Goal: Information Seeking & Learning: Learn about a topic

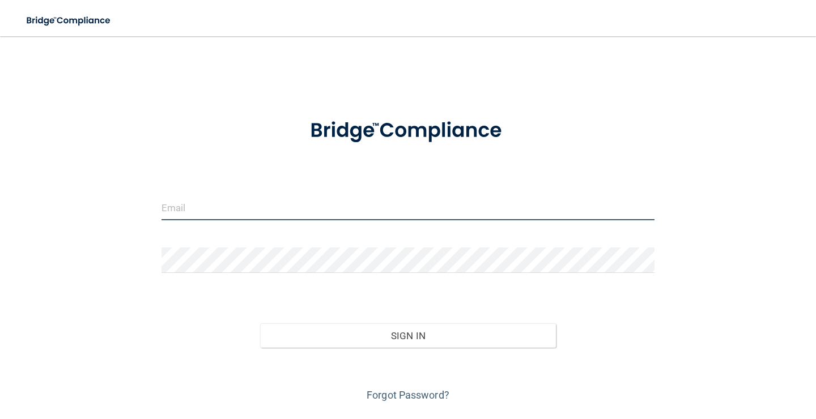
click at [338, 206] on input "email" at bounding box center [407, 207] width 493 height 25
type input "[EMAIL_ADDRESS][PERSON_NAME][DOMAIN_NAME]"
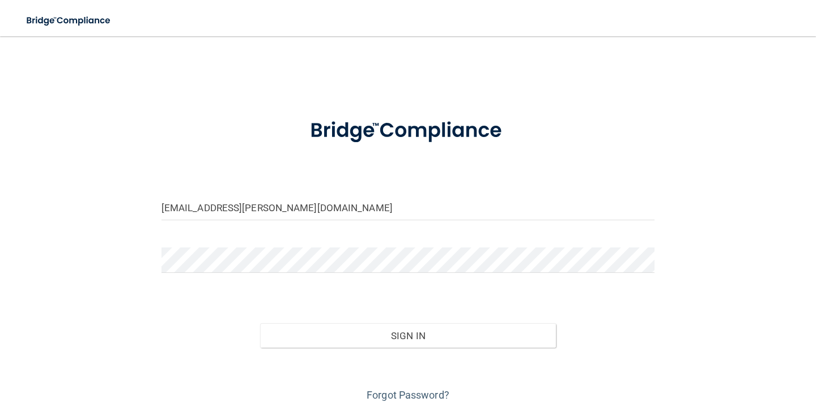
click at [364, 321] on div "Sign In" at bounding box center [408, 325] width 510 height 48
click at [364, 343] on button "Sign In" at bounding box center [408, 335] width 296 height 25
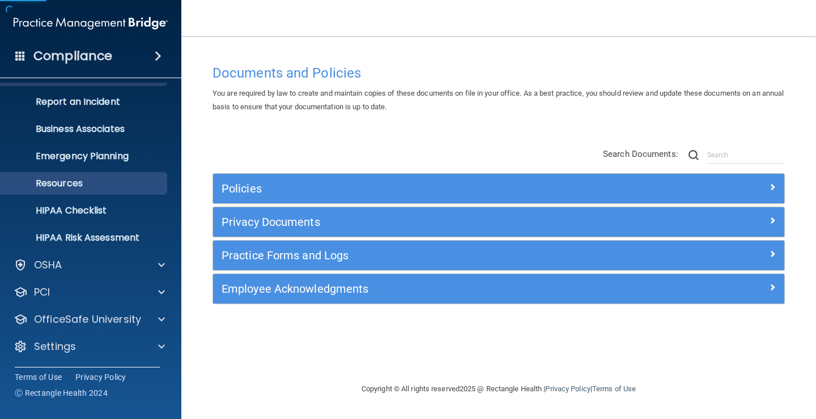
scroll to position [51, 0]
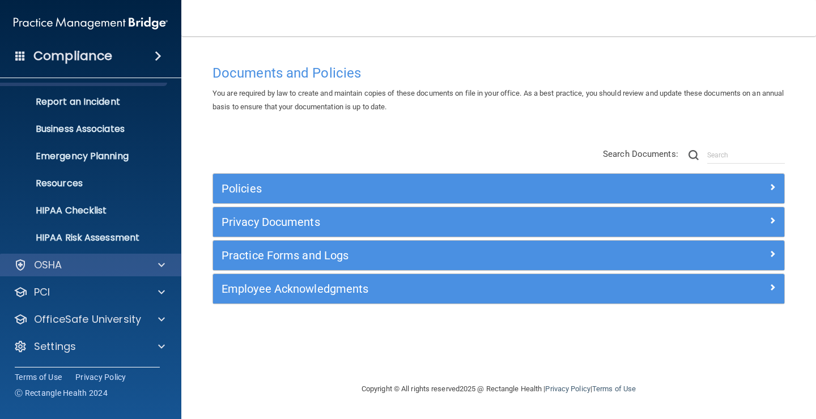
click at [154, 267] on div at bounding box center [160, 265] width 28 height 14
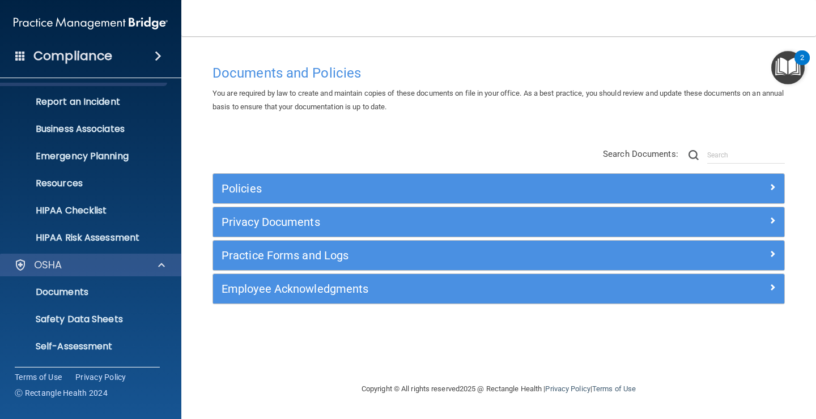
click at [154, 266] on div at bounding box center [160, 265] width 28 height 14
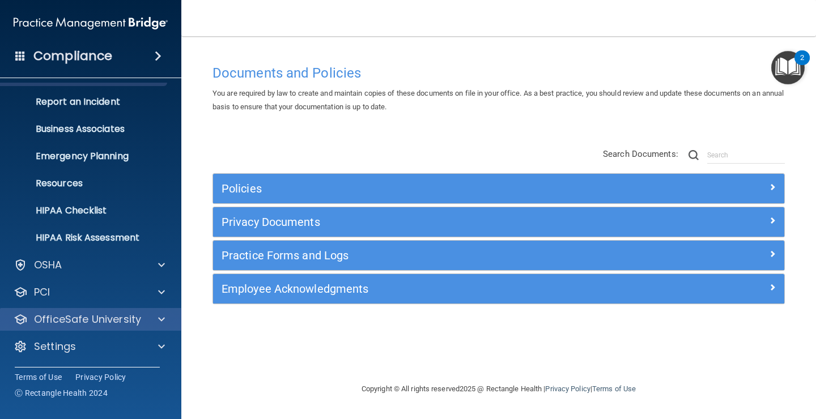
click at [165, 321] on div at bounding box center [160, 320] width 28 height 14
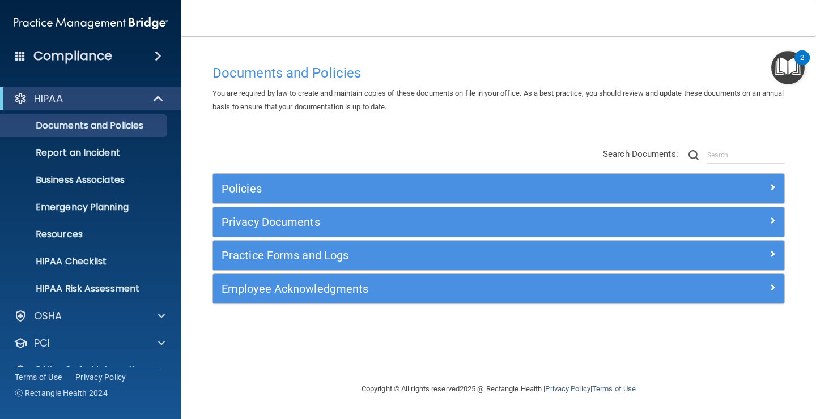
scroll to position [0, 0]
click at [151, 96] on div at bounding box center [159, 99] width 28 height 14
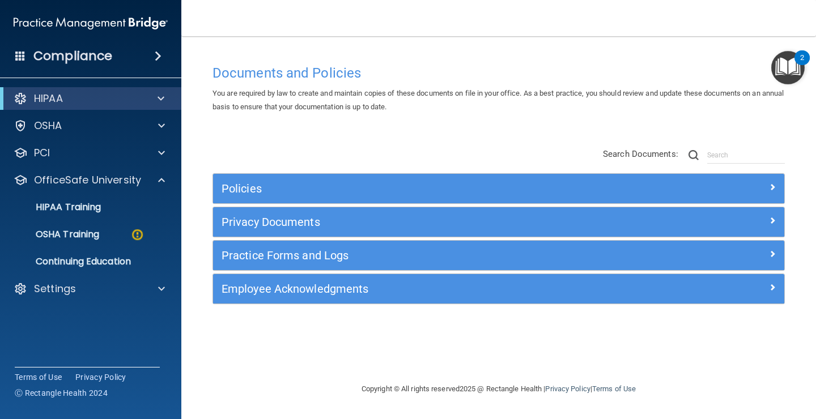
click at [160, 93] on span at bounding box center [160, 99] width 7 height 14
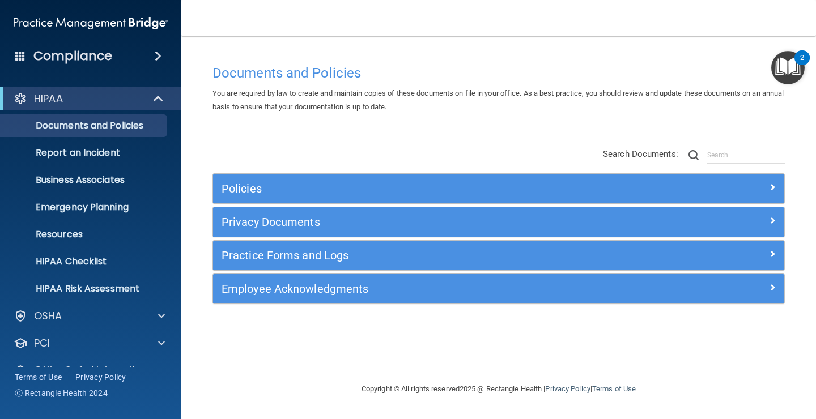
click at [159, 98] on span at bounding box center [160, 99] width 10 height 14
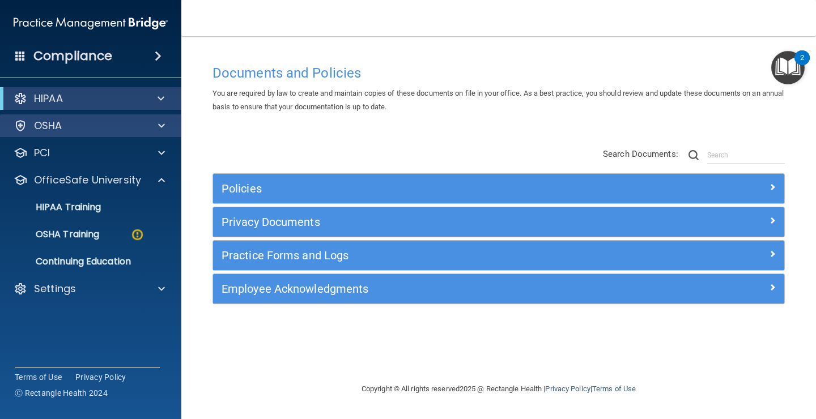
click at [157, 124] on div at bounding box center [160, 126] width 28 height 14
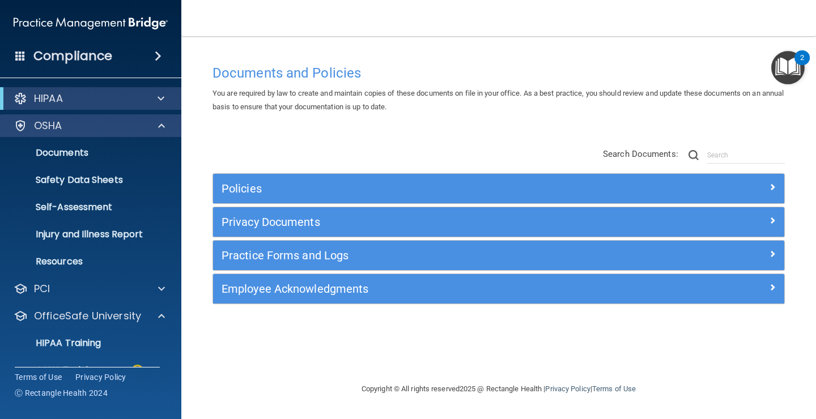
click at [157, 124] on div at bounding box center [160, 126] width 28 height 14
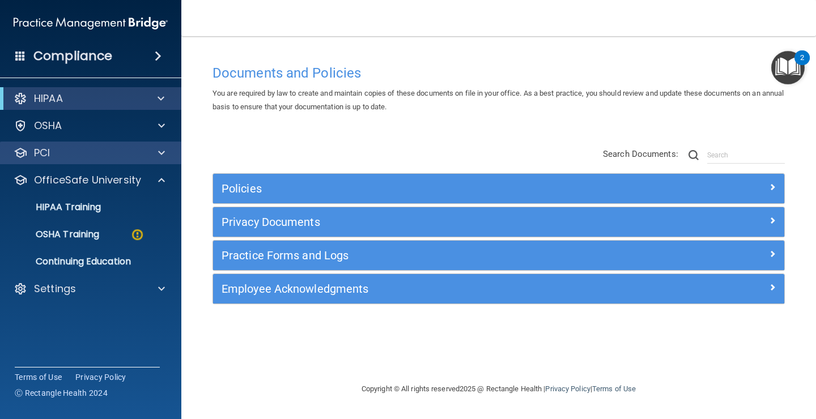
click at [164, 154] on span at bounding box center [161, 153] width 7 height 14
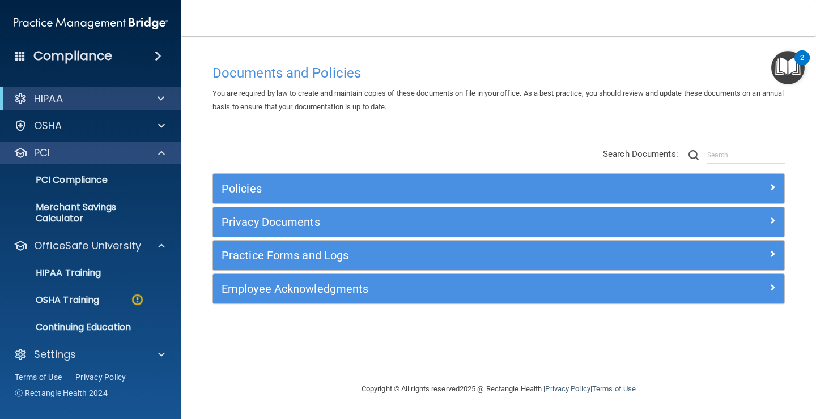
click at [164, 154] on span at bounding box center [161, 153] width 7 height 14
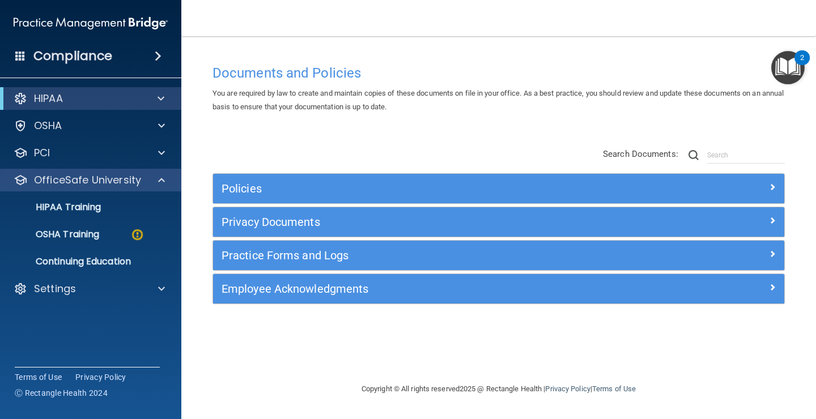
click at [160, 180] on span at bounding box center [161, 180] width 7 height 14
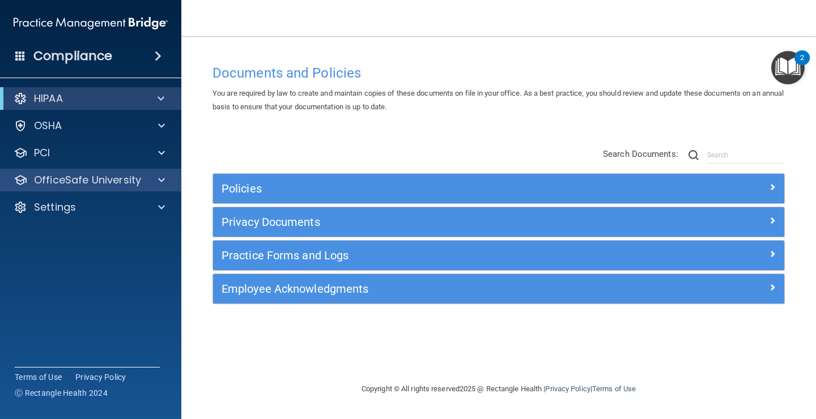
click at [160, 180] on span at bounding box center [161, 180] width 7 height 14
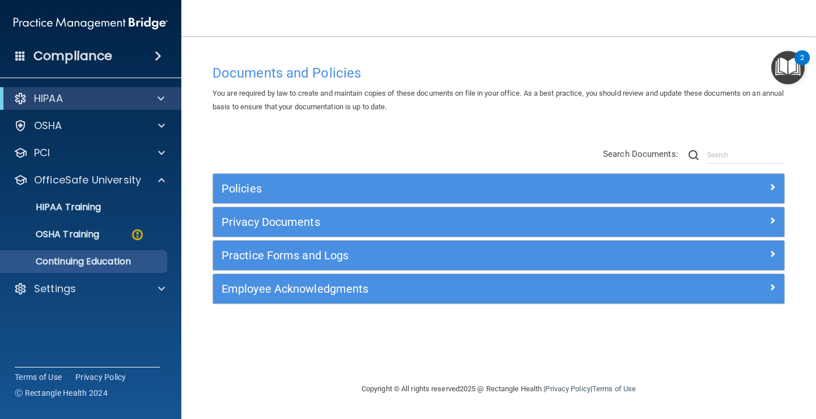
click at [151, 263] on p "Continuing Education" at bounding box center [84, 261] width 155 height 11
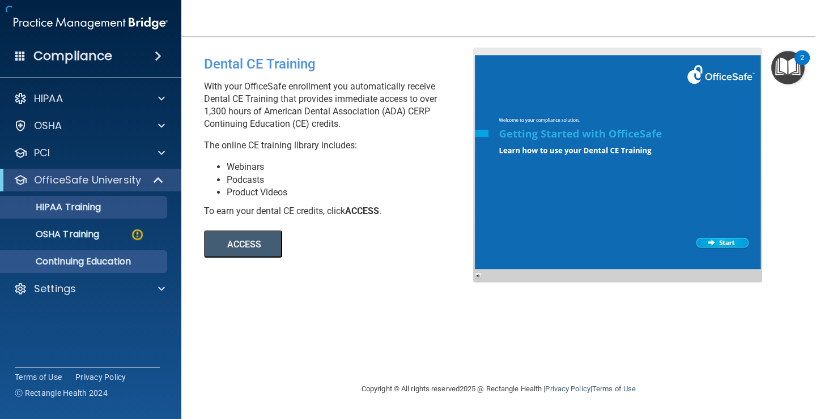
click at [125, 214] on link "HIPAA Training" at bounding box center [78, 207] width 178 height 23
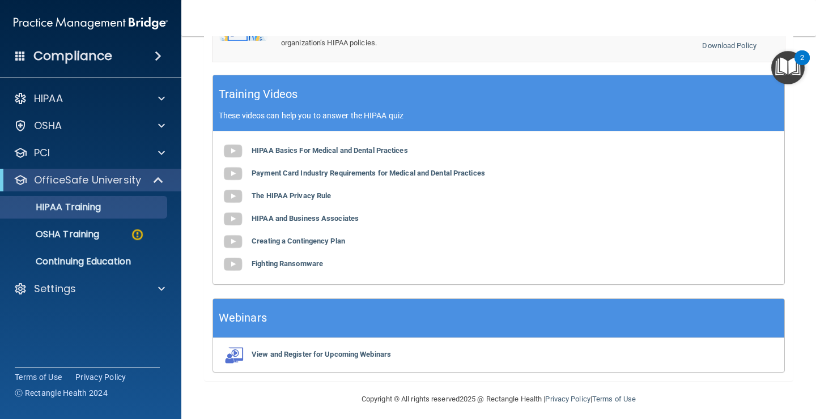
scroll to position [348, 0]
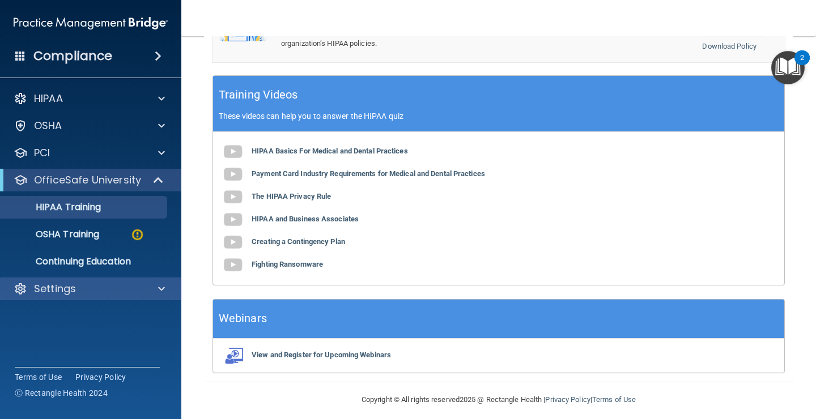
click at [150, 288] on div at bounding box center [160, 289] width 28 height 14
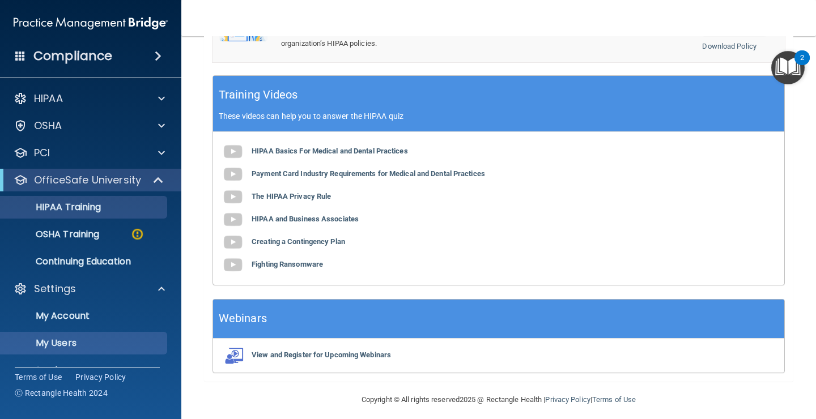
click at [89, 350] on link "My Users" at bounding box center [78, 343] width 178 height 23
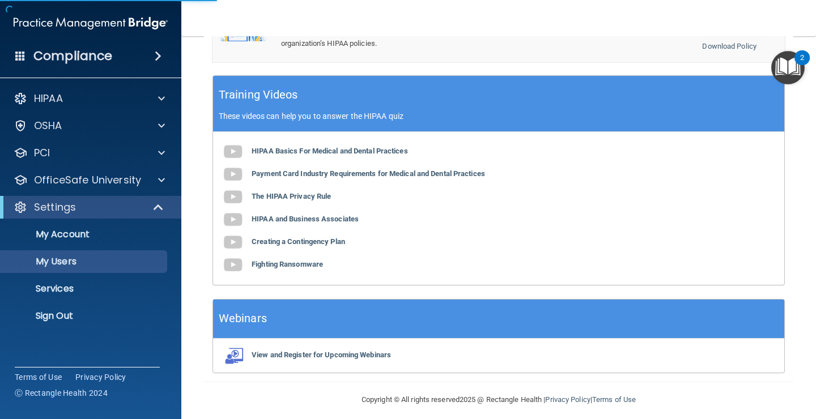
select select "20"
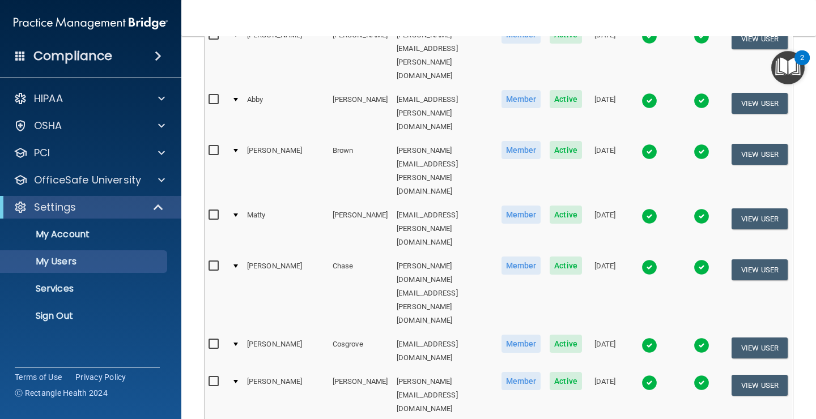
scroll to position [506, 0]
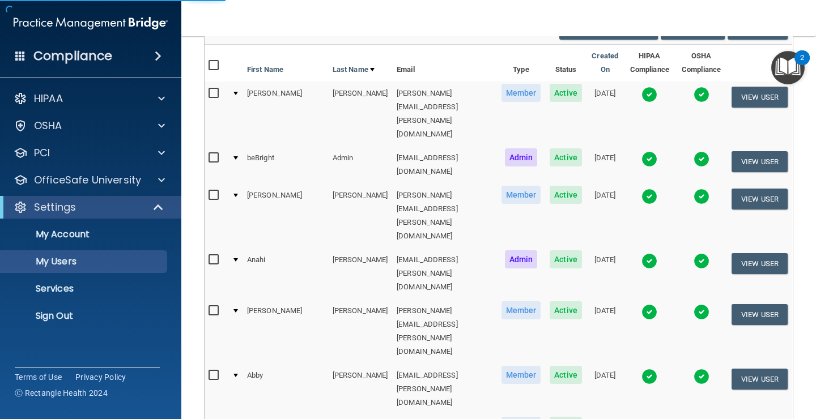
select select "20"
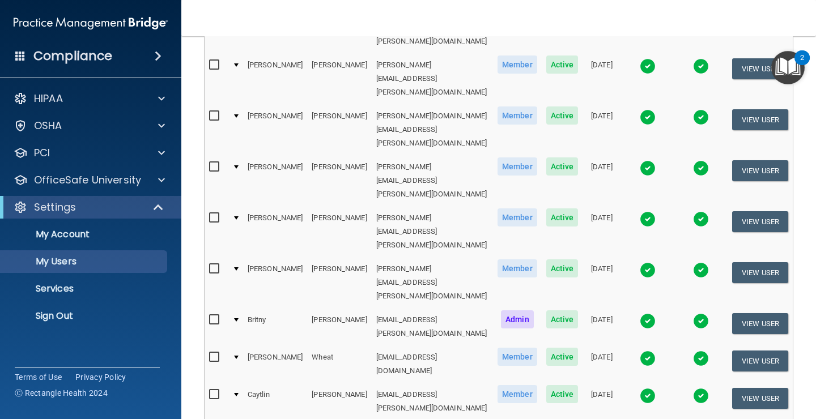
scroll to position [357, 0]
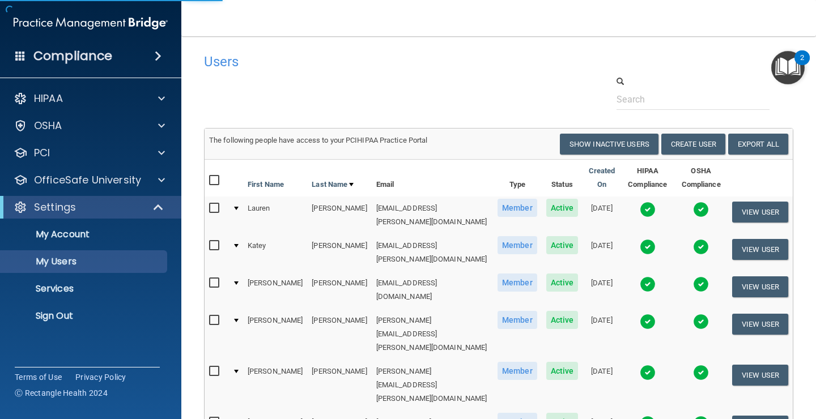
select select "20"
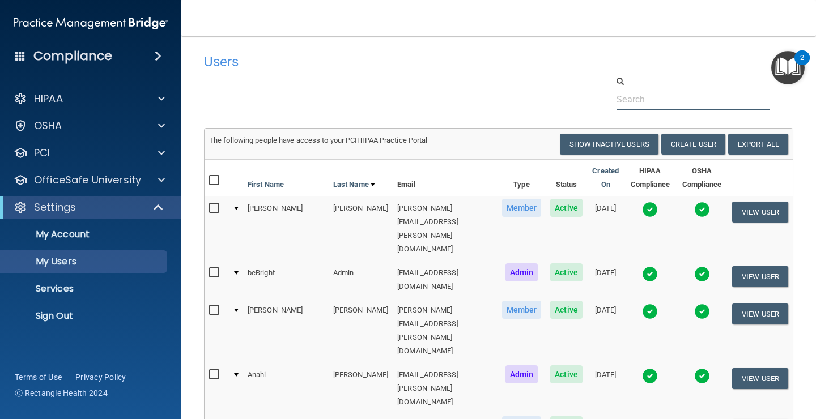
click at [635, 101] on input "text" at bounding box center [692, 99] width 152 height 21
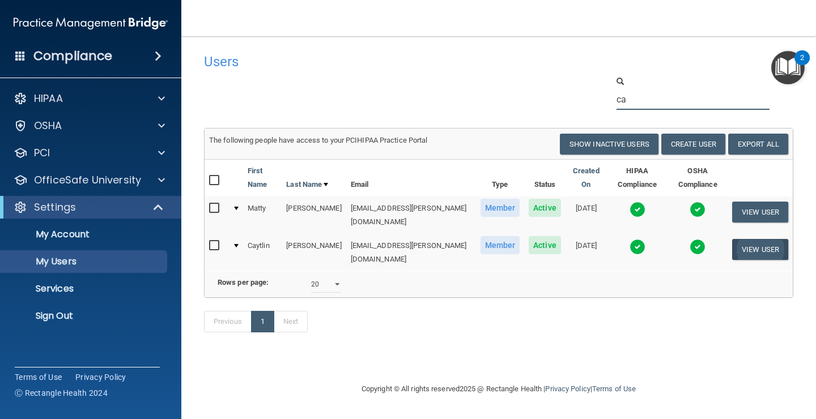
type input "ca"
click at [743, 239] on button "View User" at bounding box center [760, 249] width 56 height 21
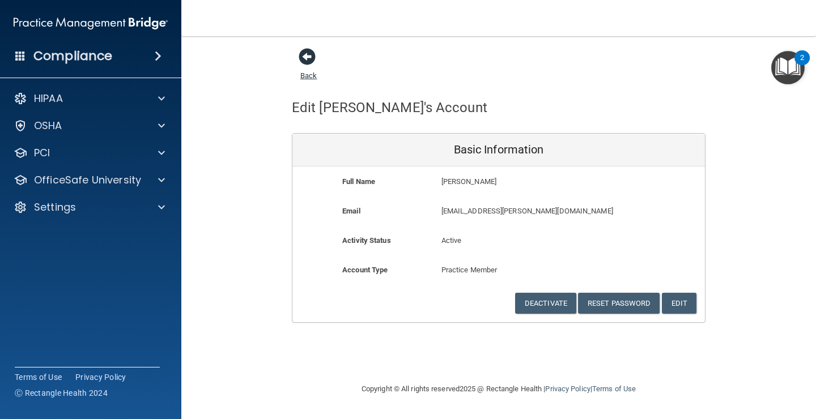
click at [303, 57] on span at bounding box center [307, 56] width 17 height 17
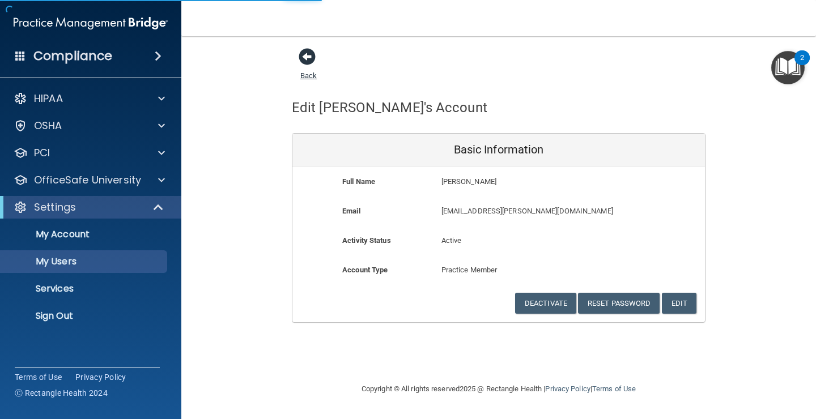
select select "20"
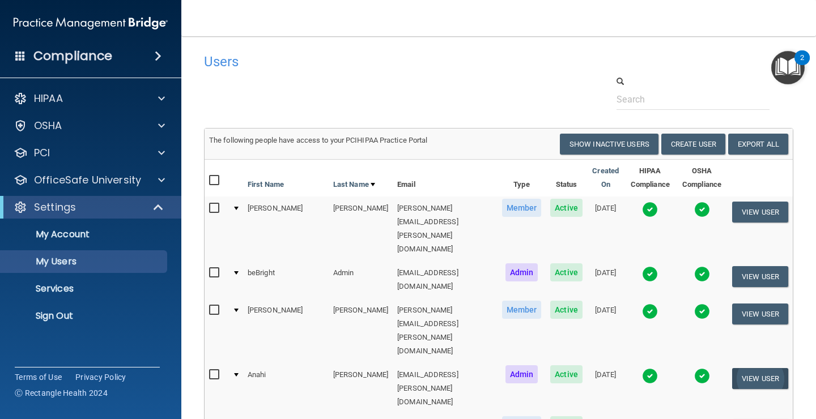
click at [756, 368] on button "View User" at bounding box center [760, 378] width 56 height 21
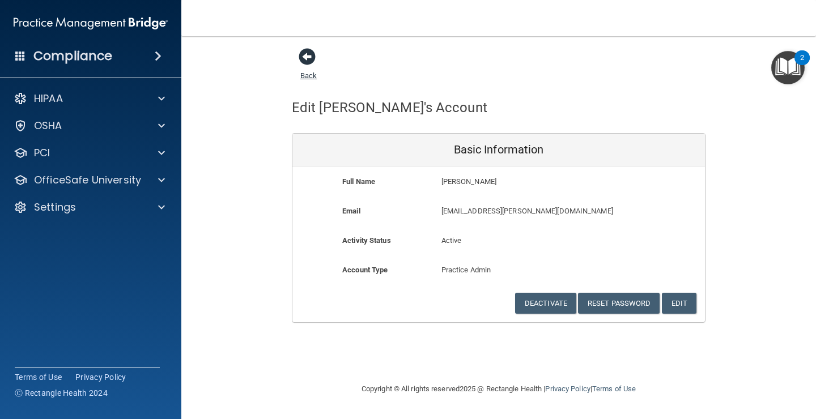
click at [309, 60] on span at bounding box center [307, 56] width 17 height 17
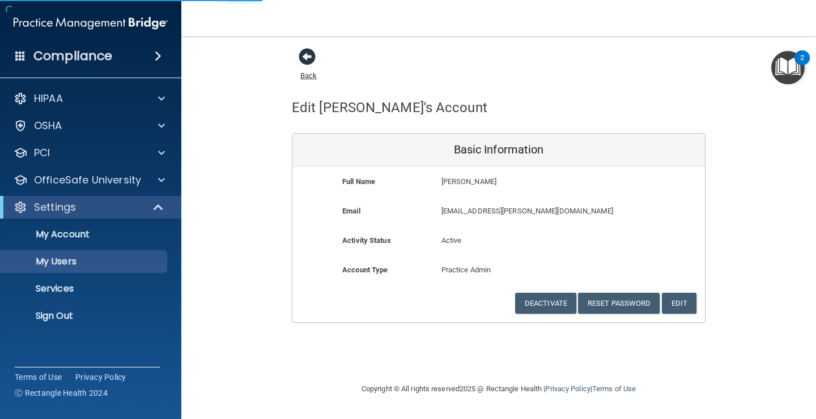
select select "20"
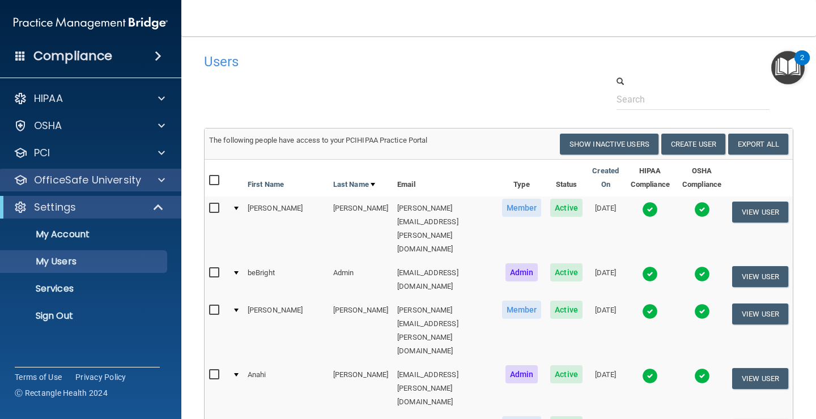
click at [157, 186] on div at bounding box center [160, 180] width 28 height 14
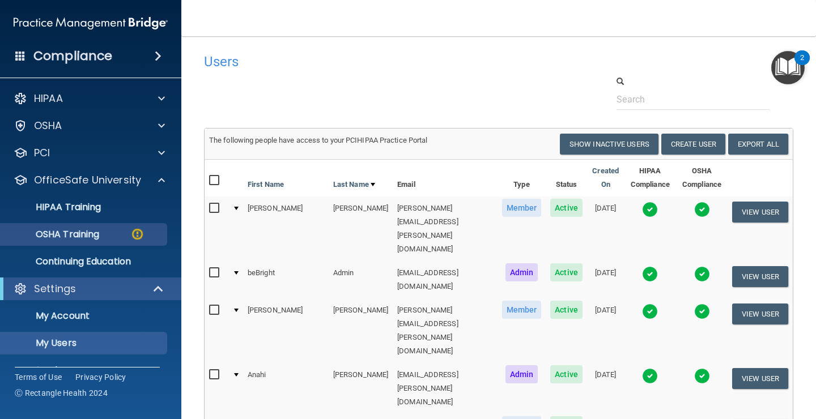
click at [129, 228] on link "OSHA Training" at bounding box center [78, 234] width 178 height 23
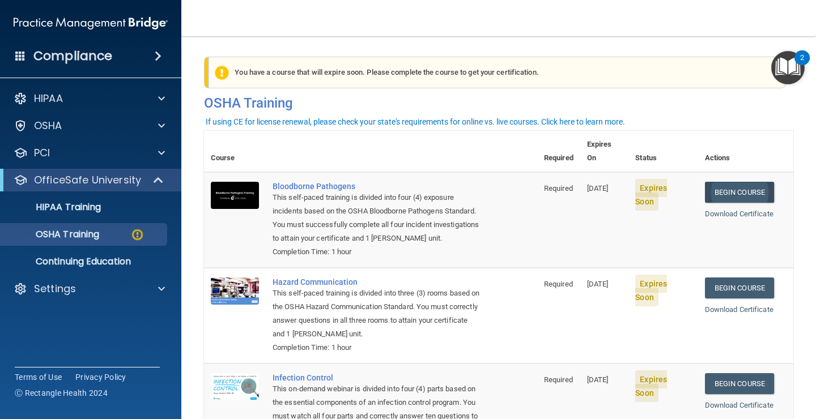
click at [730, 182] on link "Begin Course" at bounding box center [739, 192] width 69 height 21
